Goal: Navigation & Orientation: Understand site structure

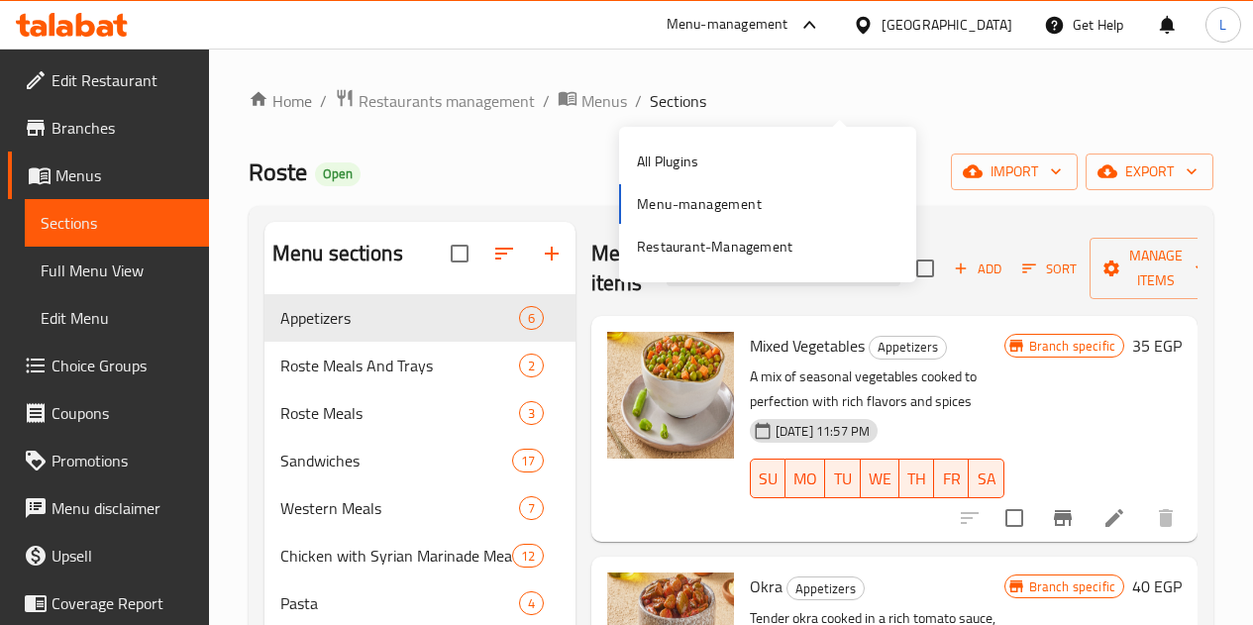
scroll to position [74, 0]
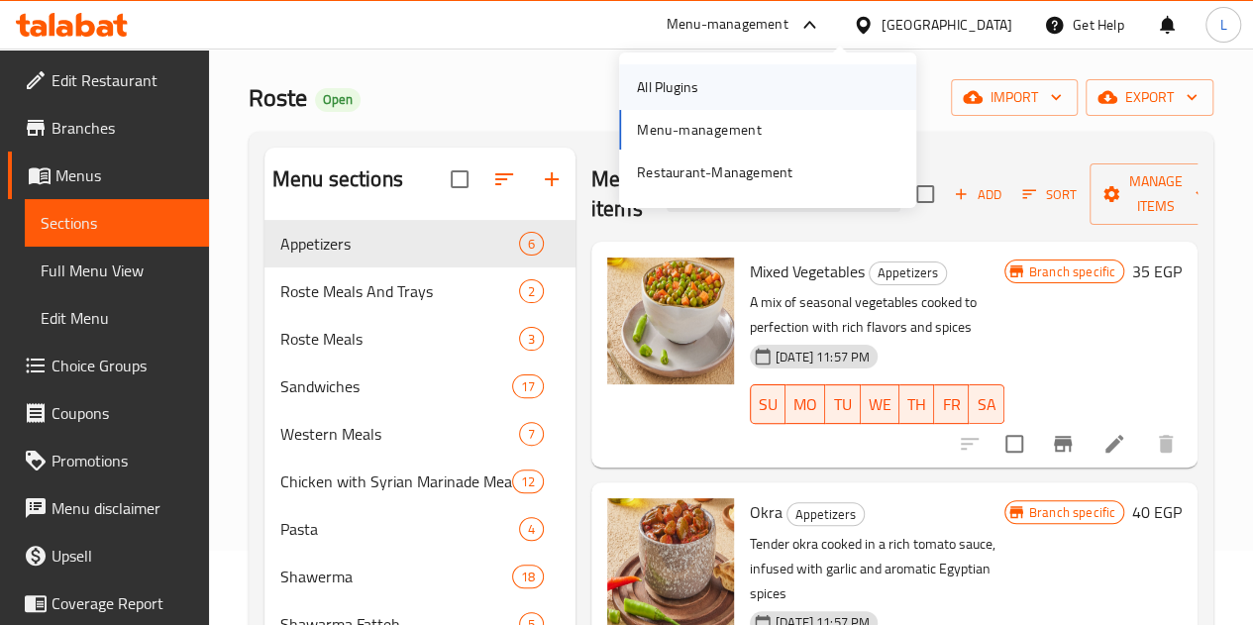
click at [818, 72] on div "All Plugins" at bounding box center [767, 87] width 297 height 46
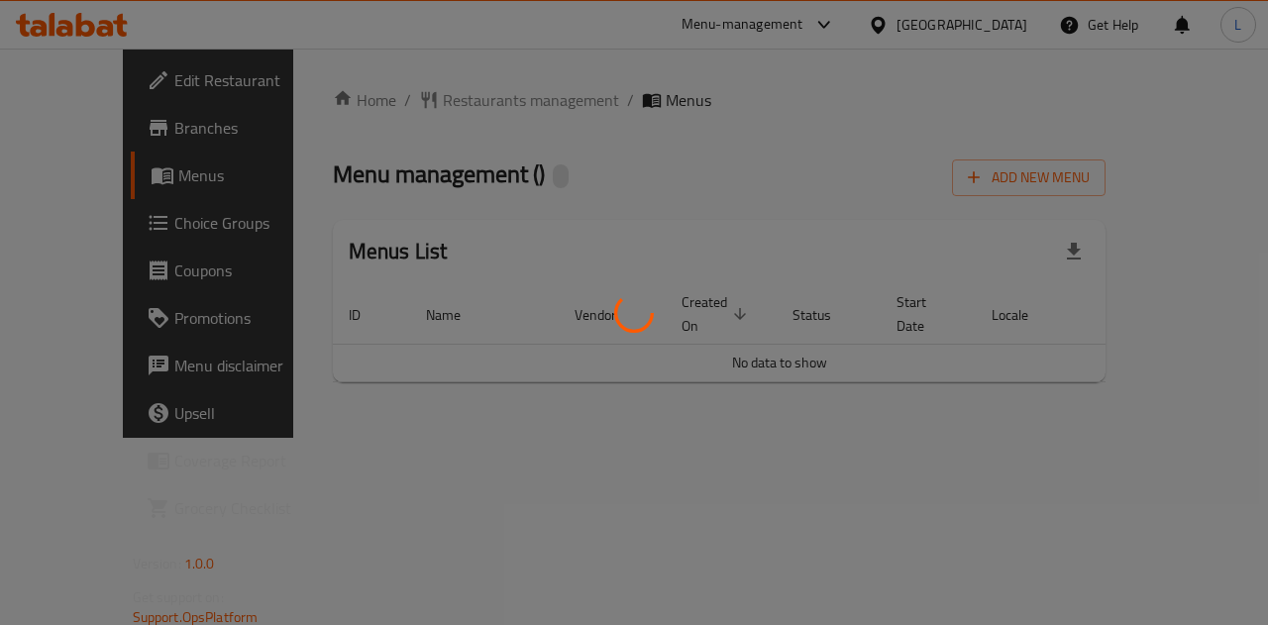
click at [684, 443] on div at bounding box center [634, 312] width 1268 height 625
click at [682, 443] on div at bounding box center [634, 312] width 1268 height 625
drag, startPoint x: 682, startPoint y: 443, endPoint x: 715, endPoint y: 311, distance: 136.0
click at [682, 437] on div at bounding box center [634, 312] width 1268 height 625
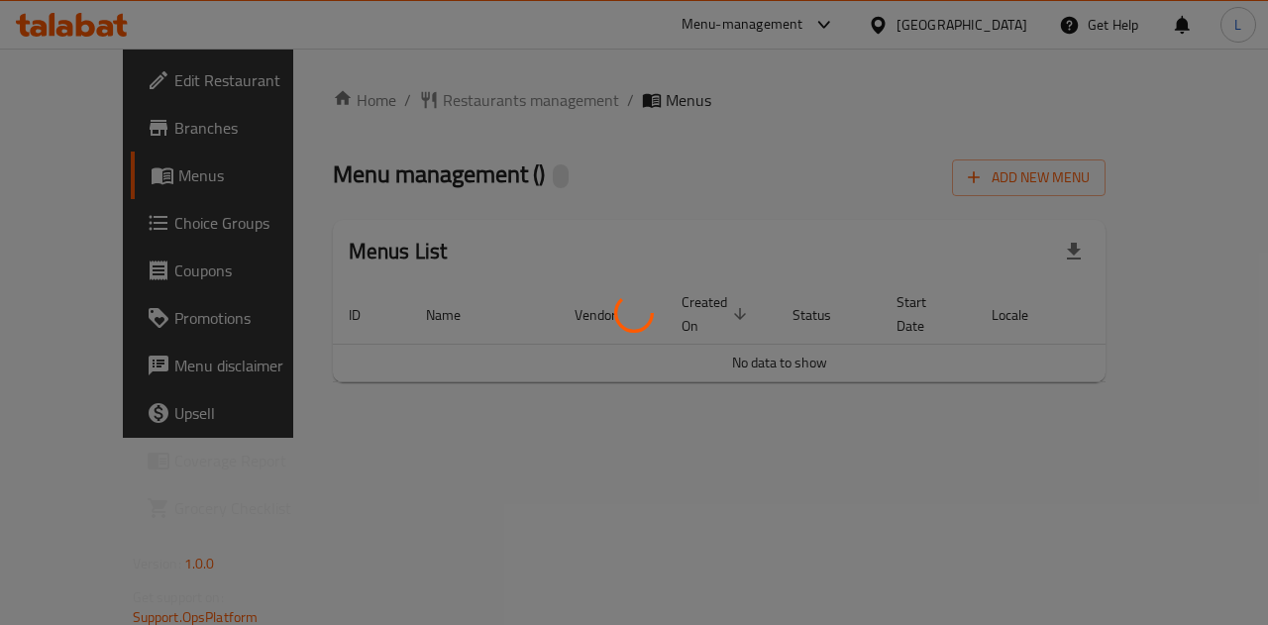
click at [839, 68] on div at bounding box center [634, 312] width 1268 height 625
click at [782, 213] on div at bounding box center [634, 312] width 1268 height 625
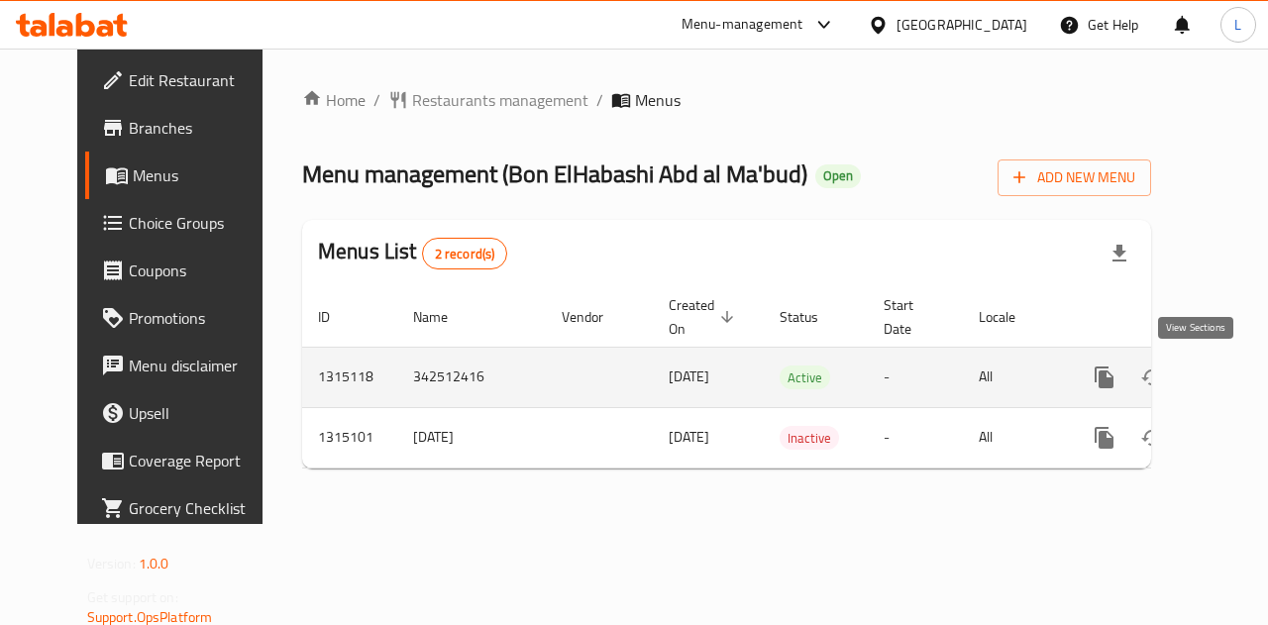
click at [1236, 370] on icon "enhanced table" at bounding box center [1248, 378] width 24 height 24
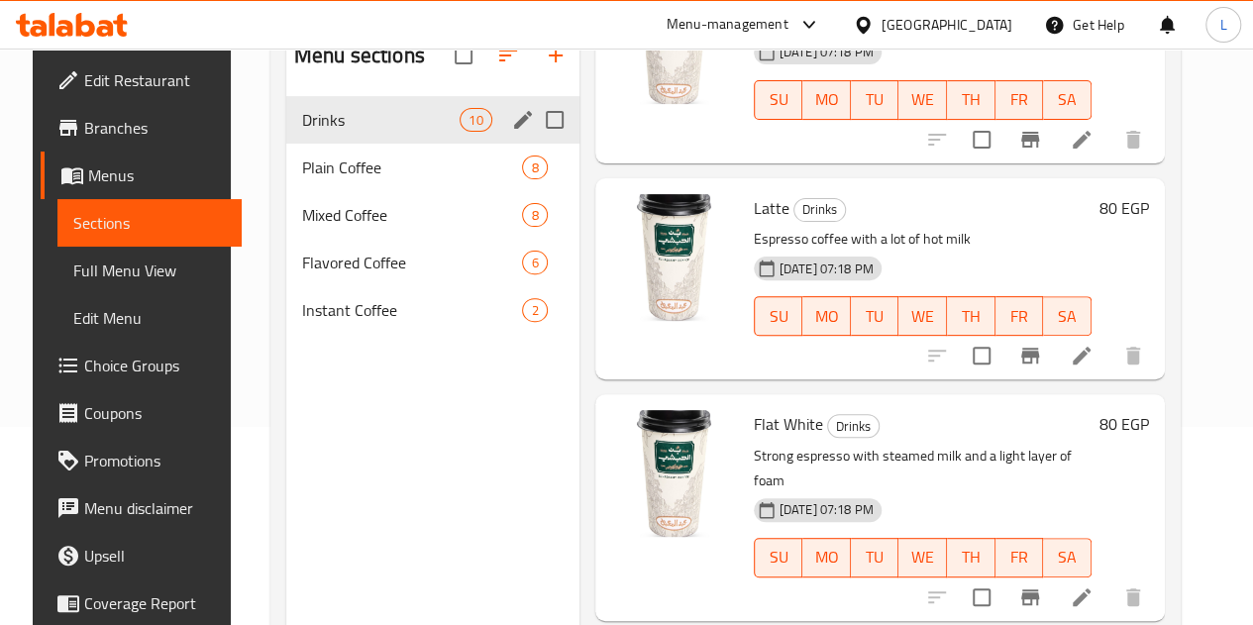
click at [356, 179] on span "Plain Coffee" at bounding box center [412, 168] width 221 height 24
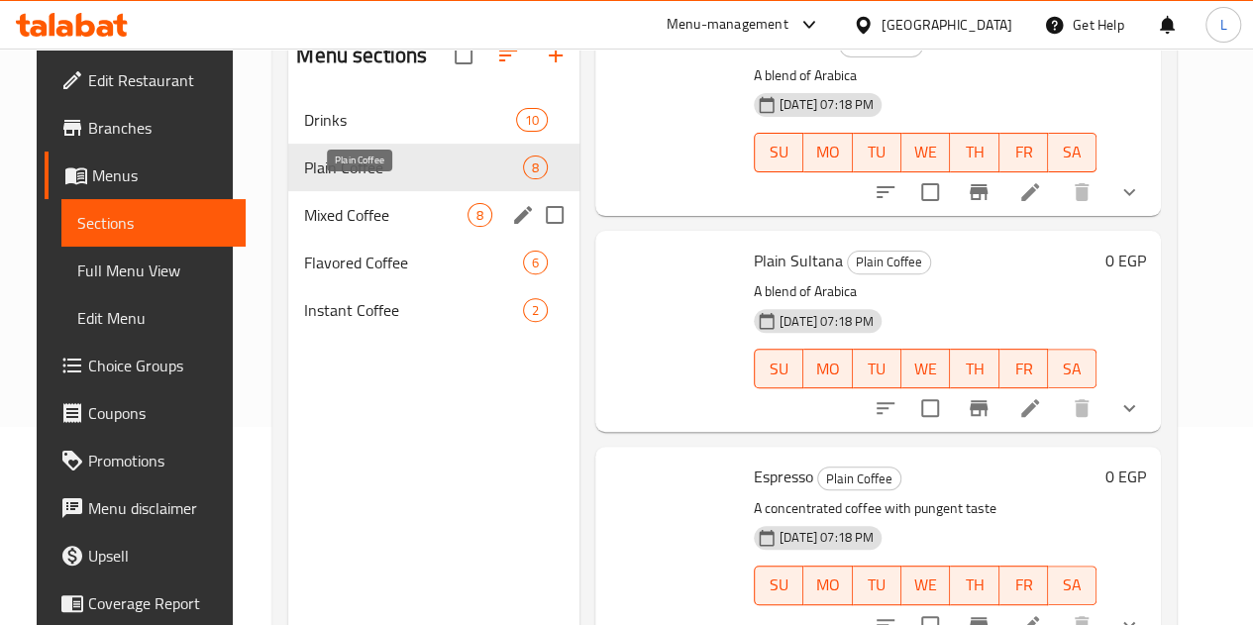
scroll to position [1185, 0]
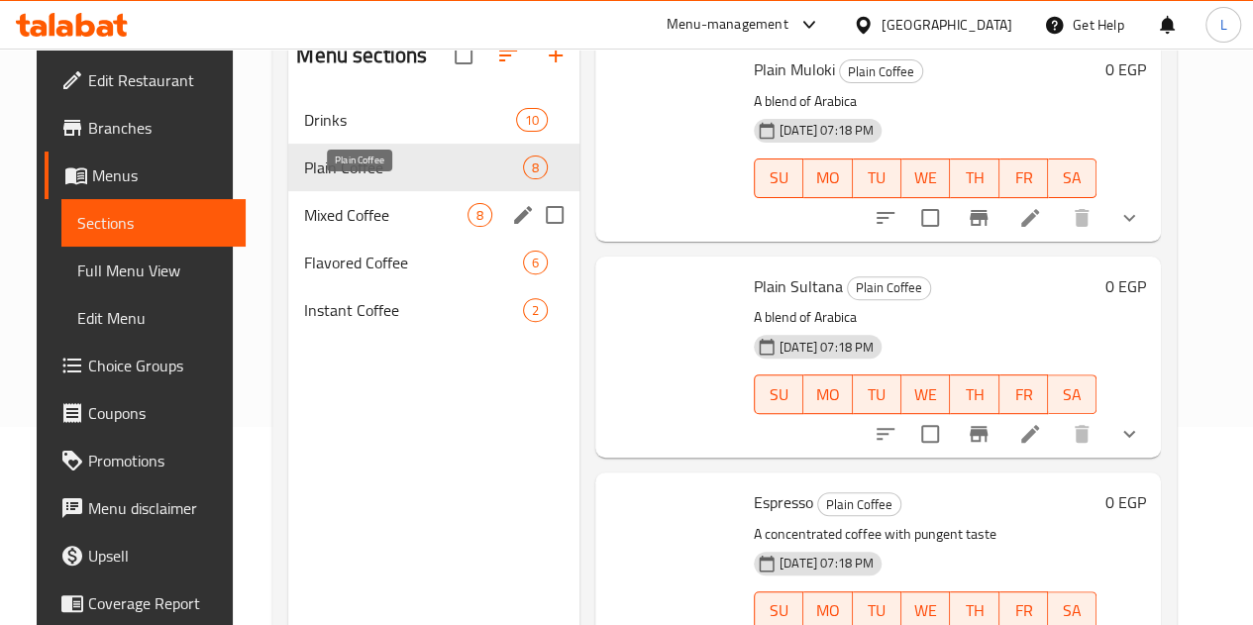
click at [327, 239] on div "Mixed Coffee 8" at bounding box center [433, 215] width 291 height 48
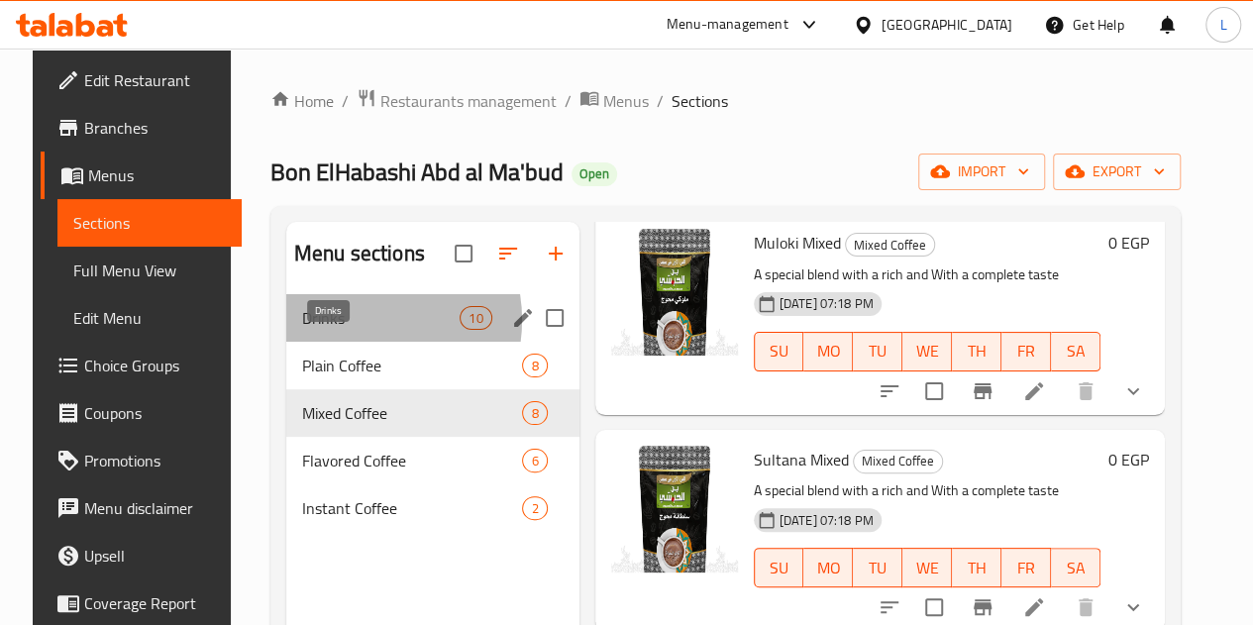
click at [337, 330] on span "Drinks" at bounding box center [381, 318] width 158 height 24
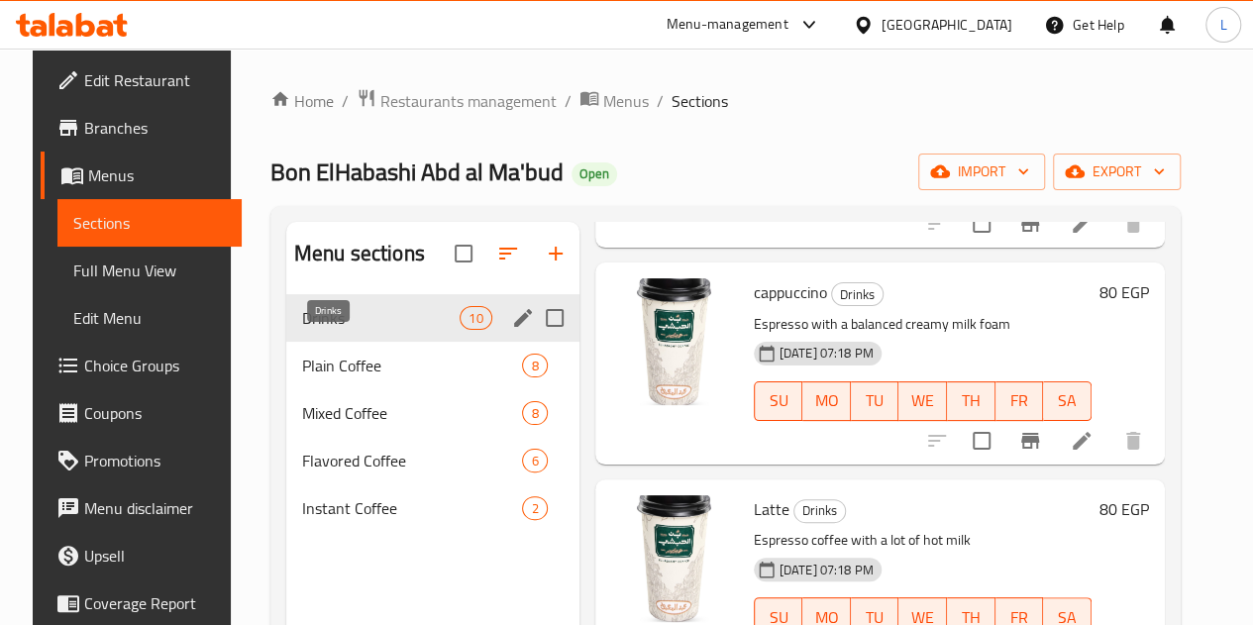
click at [337, 378] on span "Plain Coffee" at bounding box center [412, 366] width 221 height 24
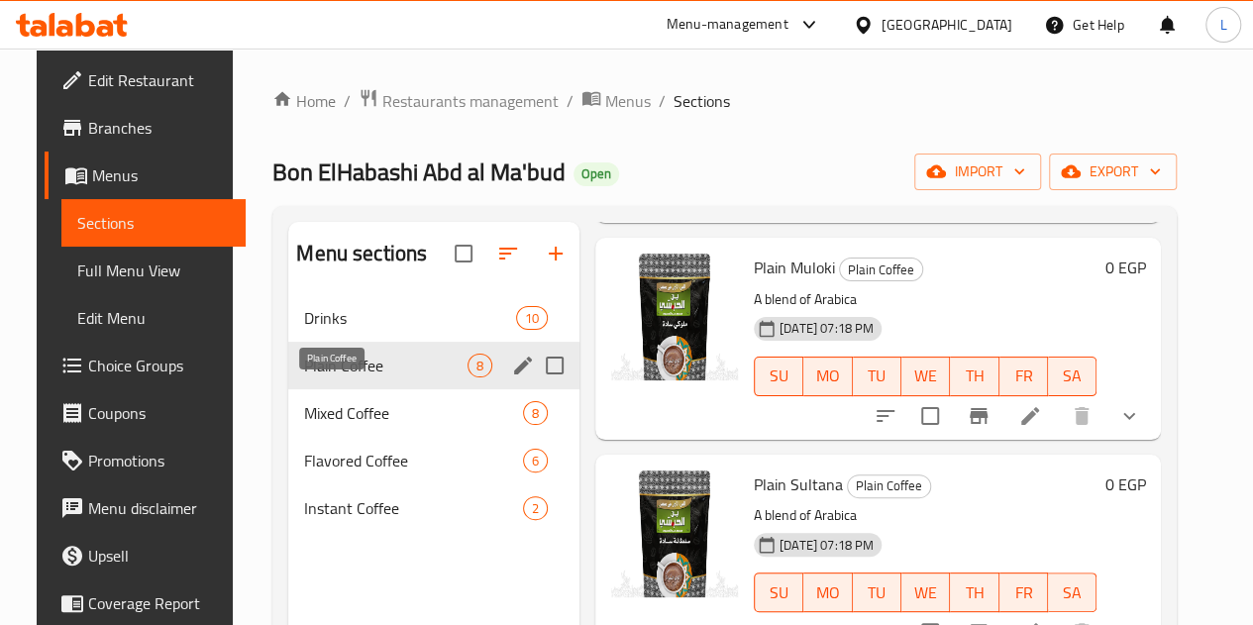
click at [335, 378] on span "Plain Coffee" at bounding box center [385, 366] width 163 height 24
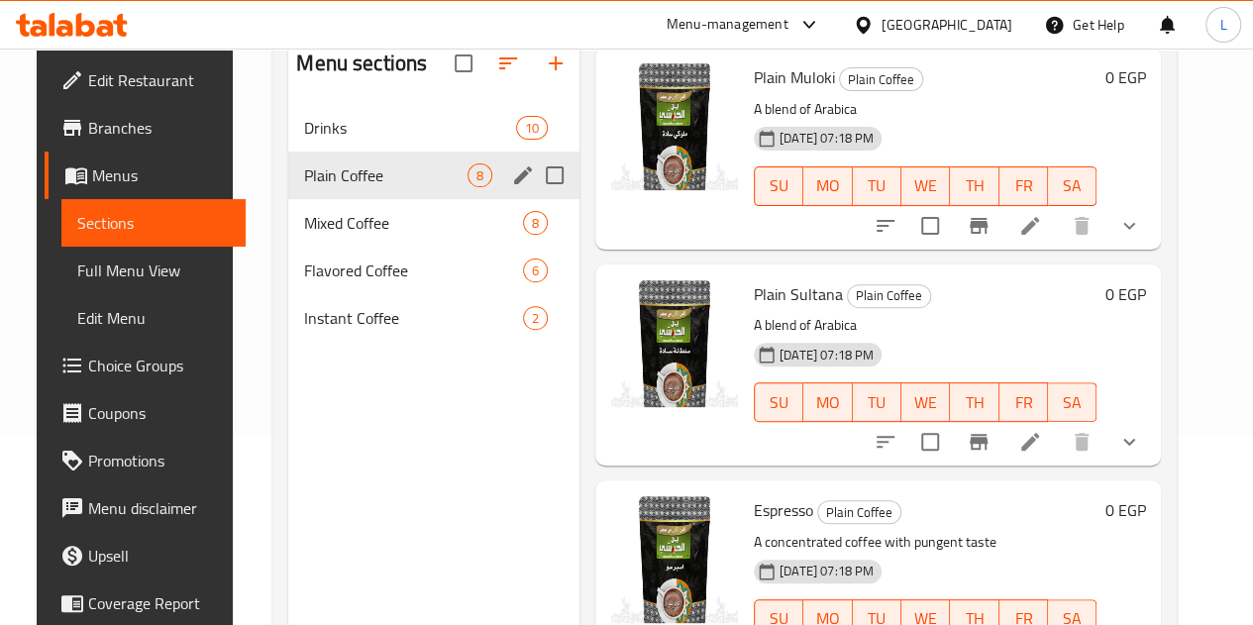
scroll to position [277, 0]
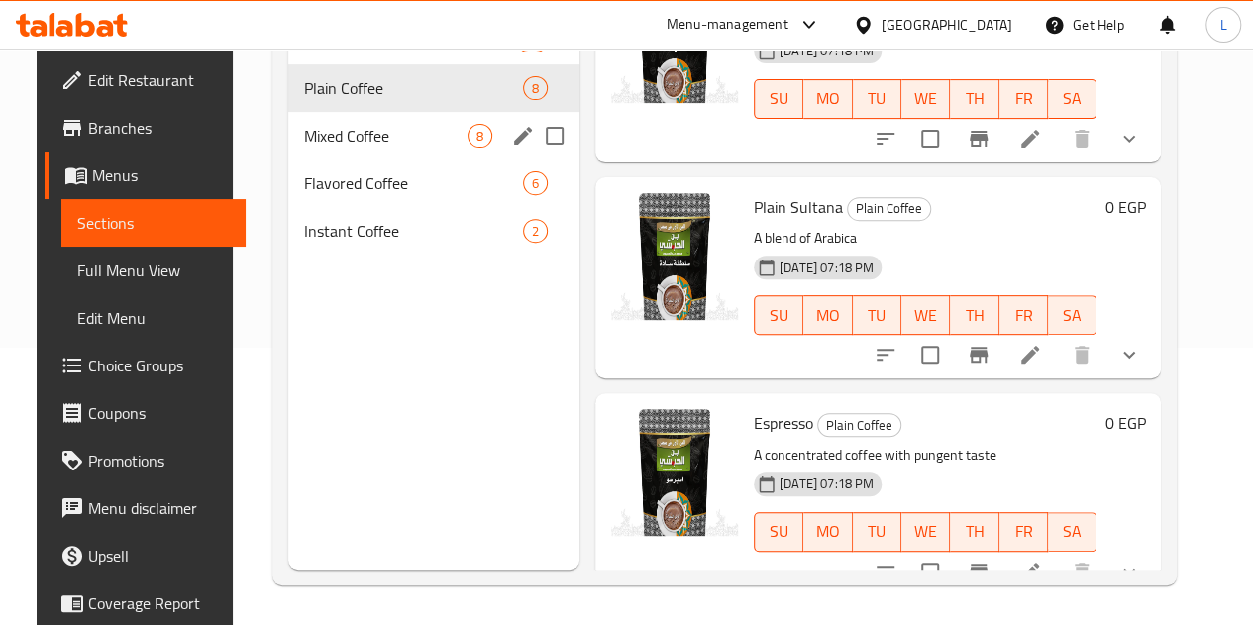
click at [334, 148] on span "Mixed Coffee" at bounding box center [385, 136] width 163 height 24
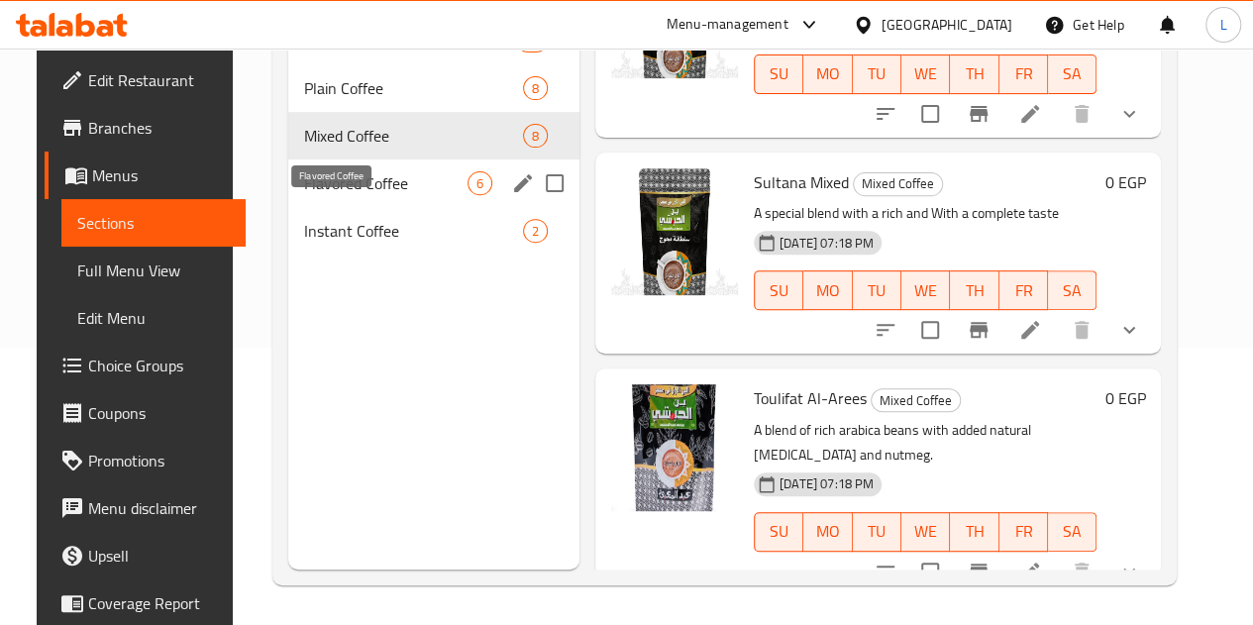
click at [345, 195] on span "Flavored Coffee" at bounding box center [385, 183] width 163 height 24
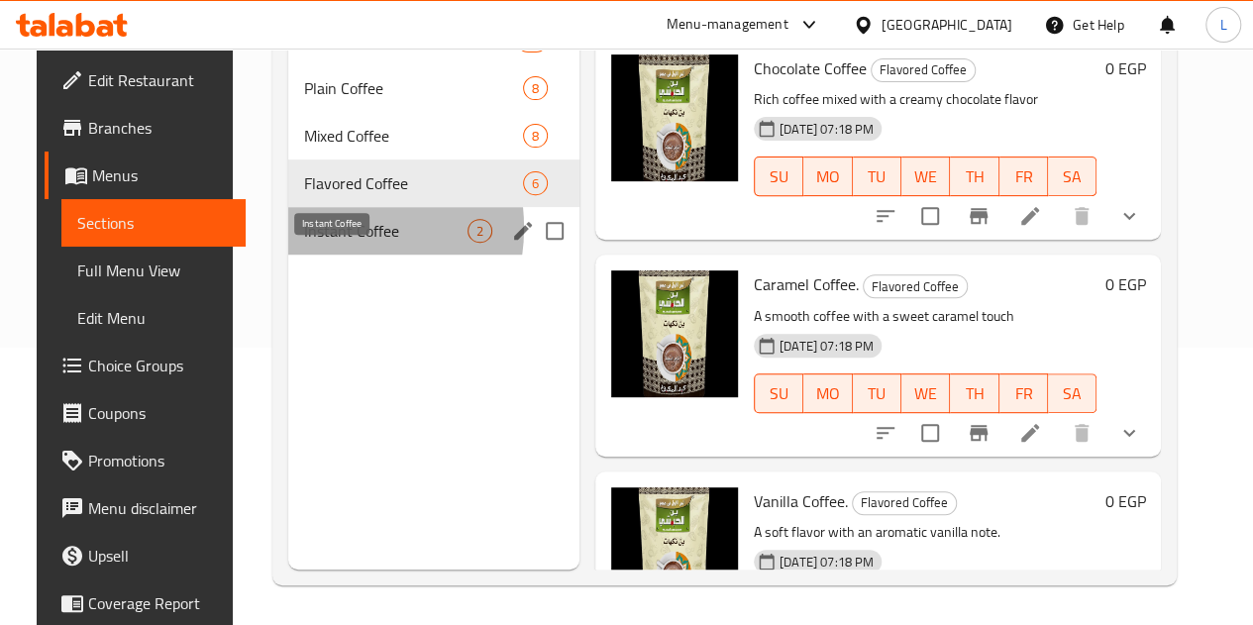
click at [304, 243] on span "Instant Coffee" at bounding box center [385, 231] width 163 height 24
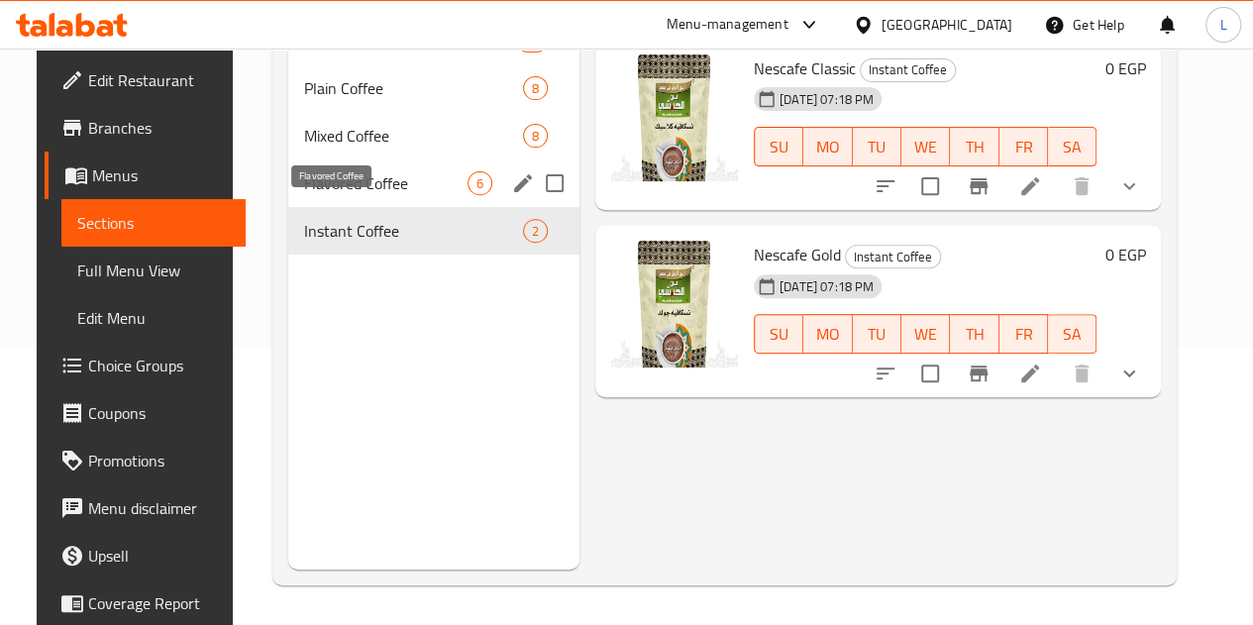
click at [307, 195] on span "Flavored Coffee" at bounding box center [385, 183] width 163 height 24
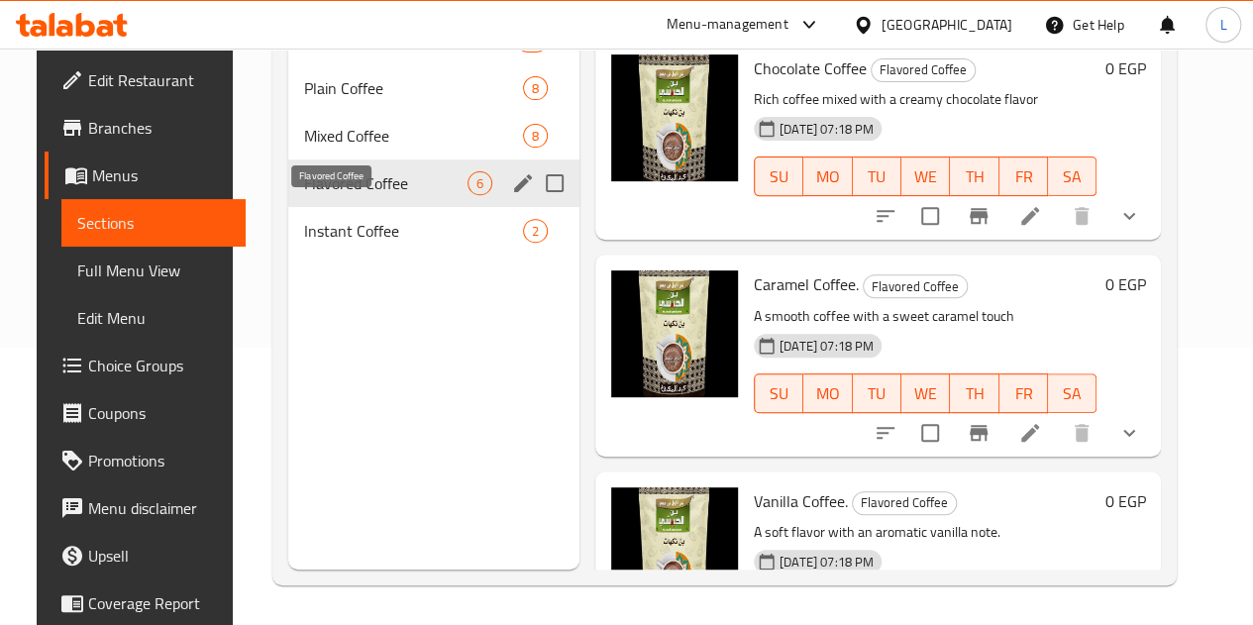
click at [307, 195] on span "Flavored Coffee" at bounding box center [385, 183] width 163 height 24
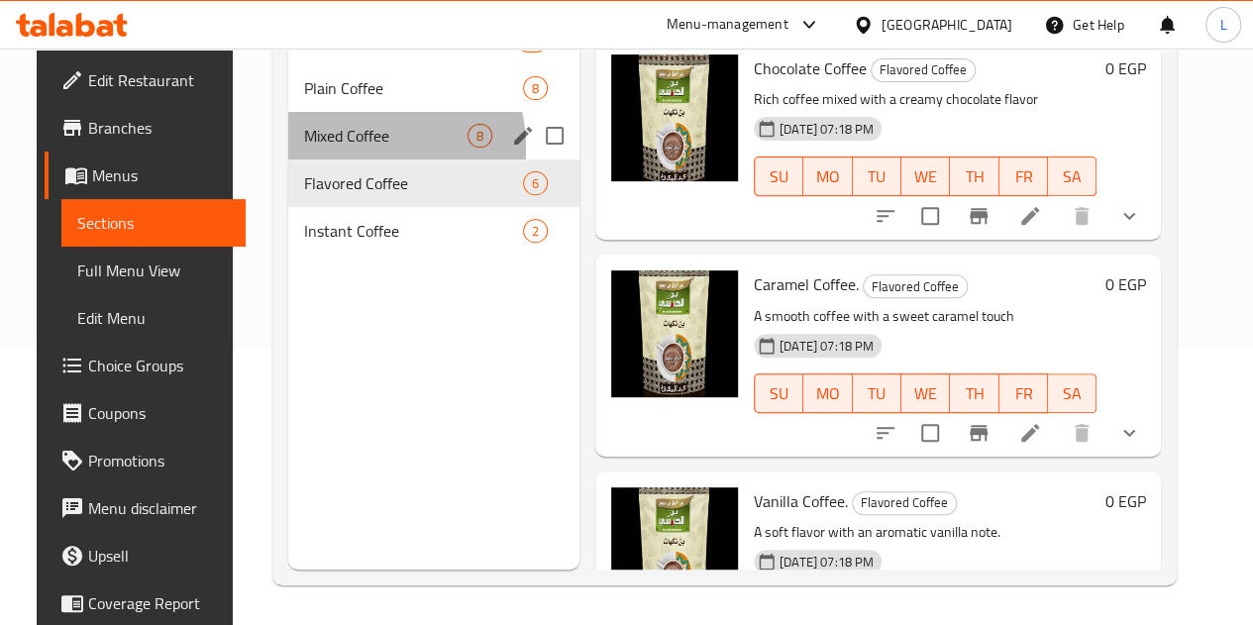
click at [313, 160] on div "Mixed Coffee 8" at bounding box center [433, 136] width 291 height 48
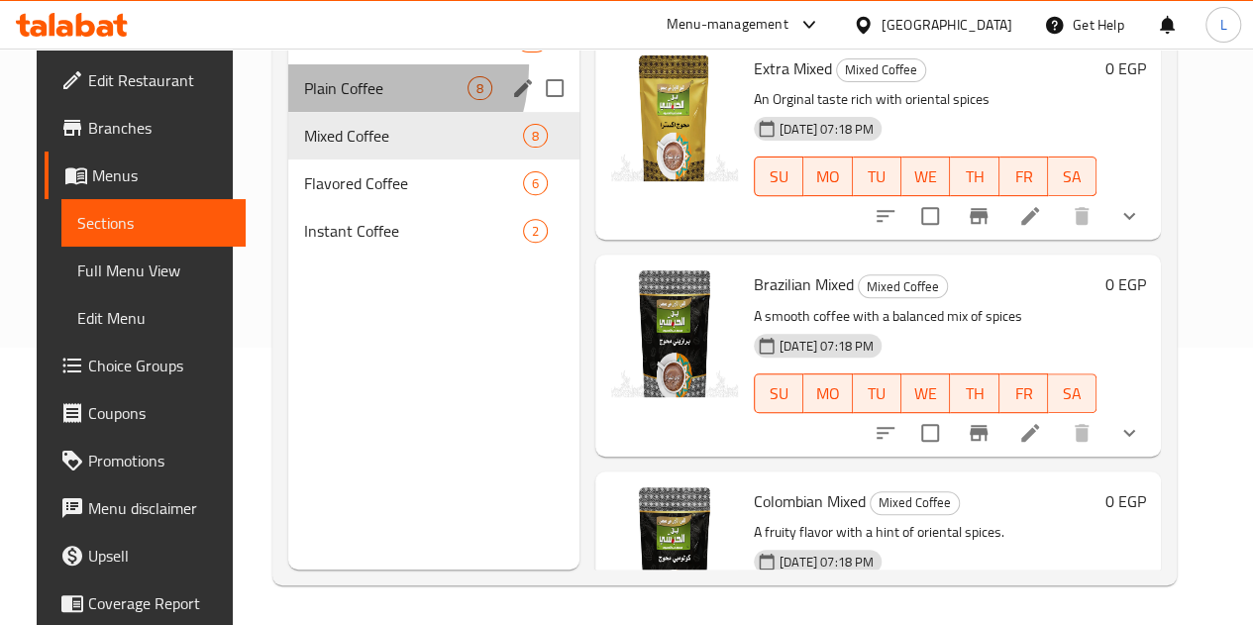
click at [326, 96] on div "Plain Coffee 8" at bounding box center [433, 88] width 291 height 48
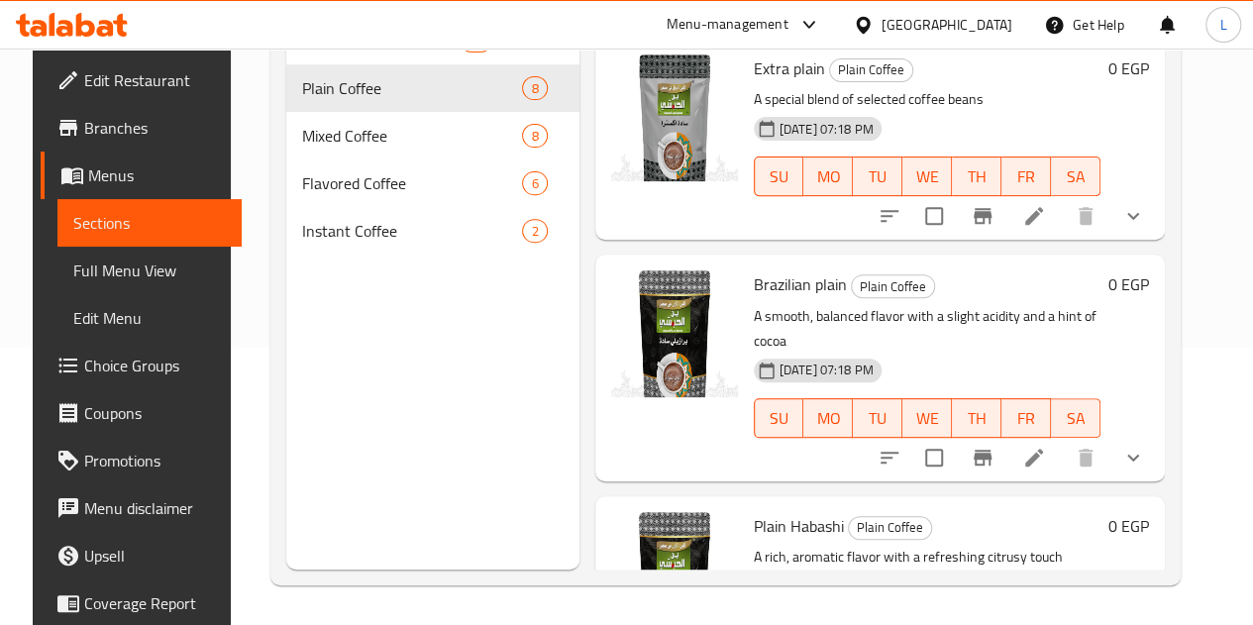
click at [331, 53] on span "Drinks" at bounding box center [381, 41] width 158 height 24
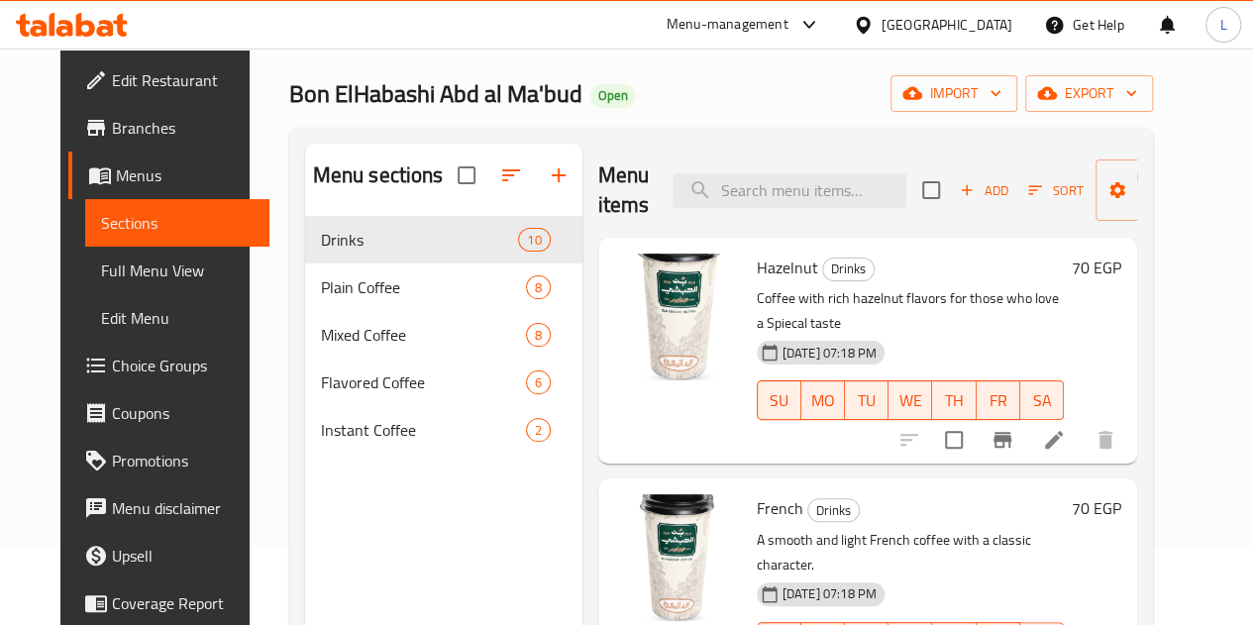
scroll to position [277, 0]
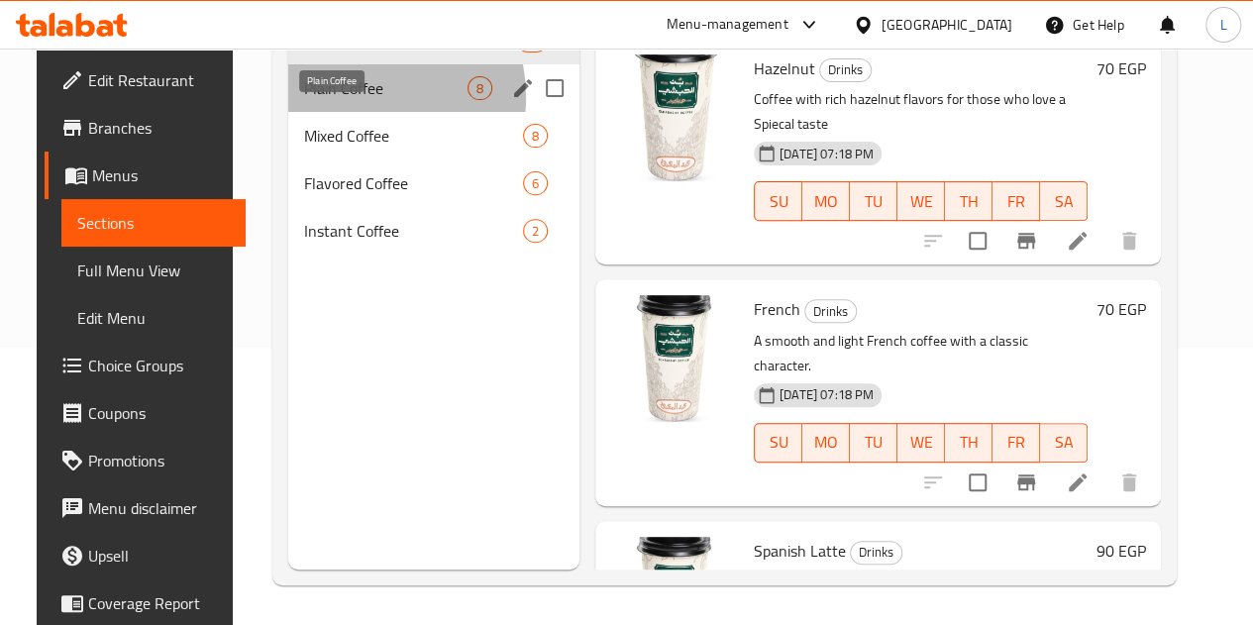
click at [328, 100] on span "Plain Coffee" at bounding box center [385, 88] width 163 height 24
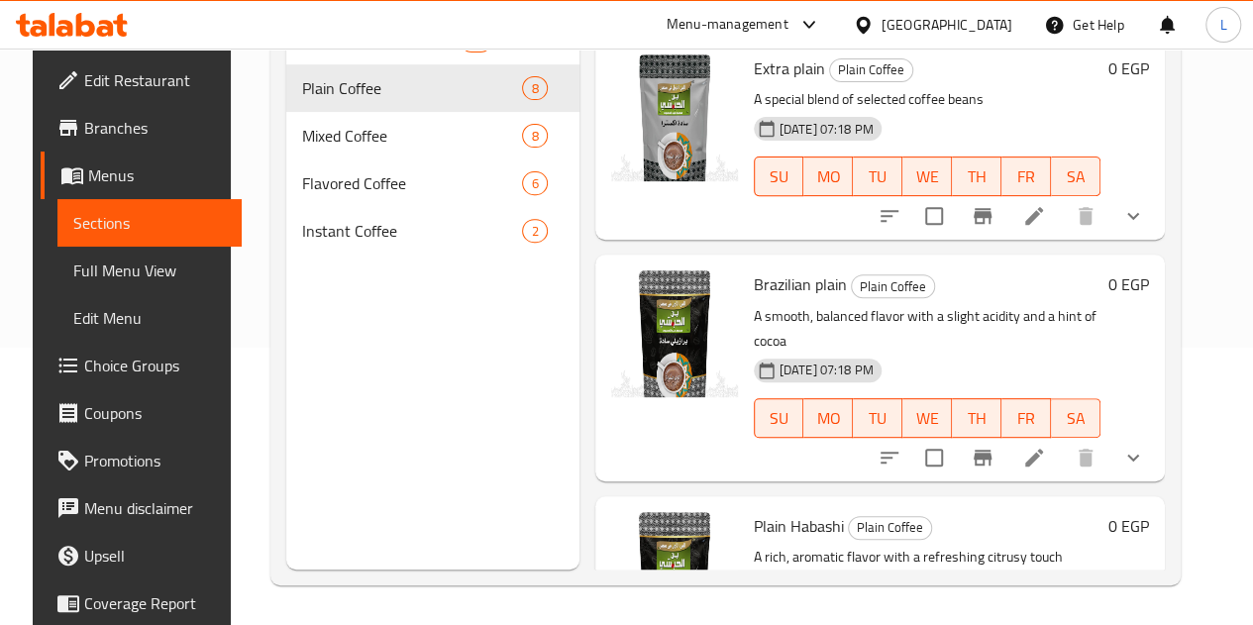
click at [365, 64] on div "Drinks 10" at bounding box center [432, 41] width 293 height 48
